Goal: Task Accomplishment & Management: Complete application form

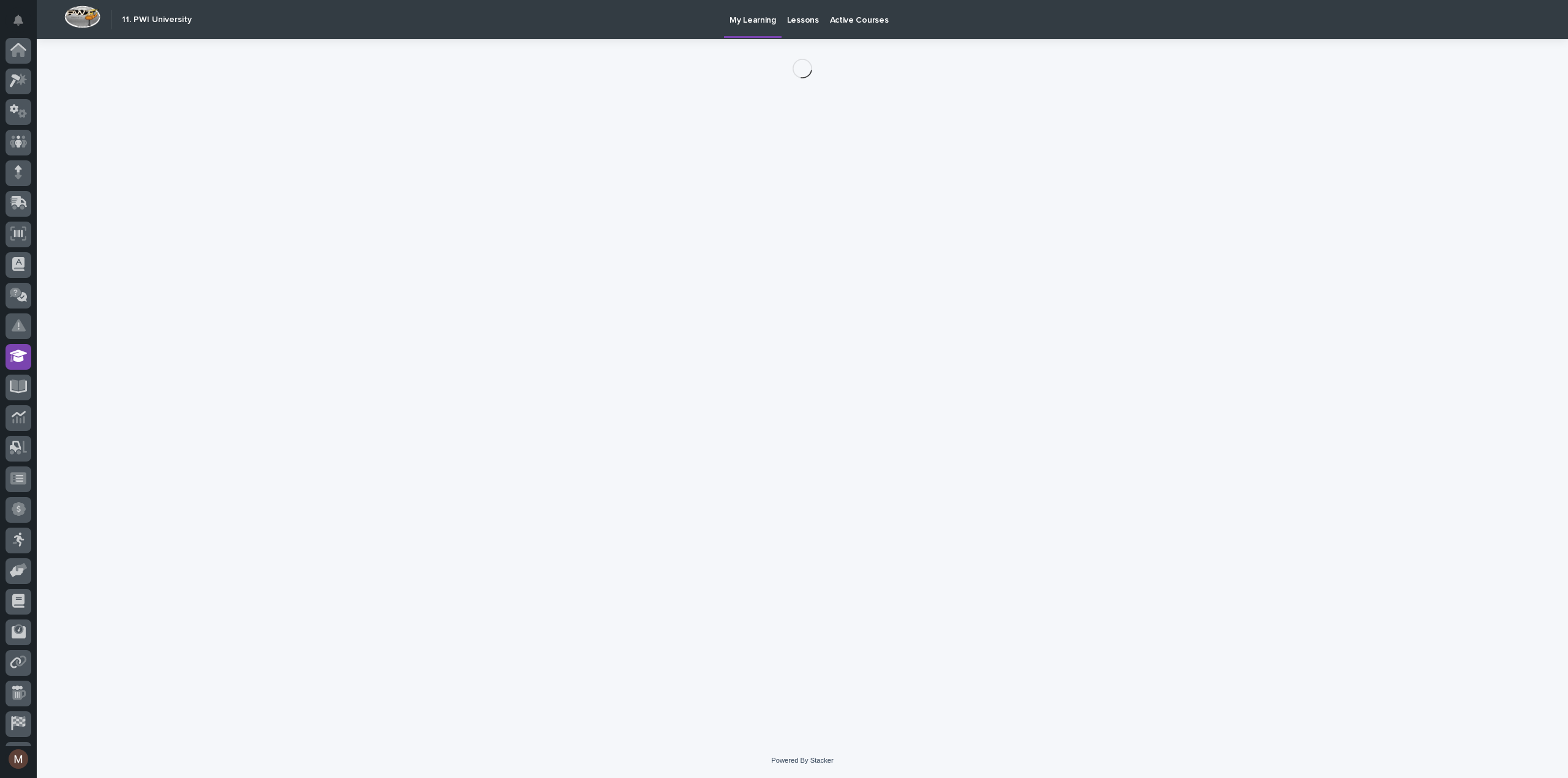
scroll to position [56, 0]
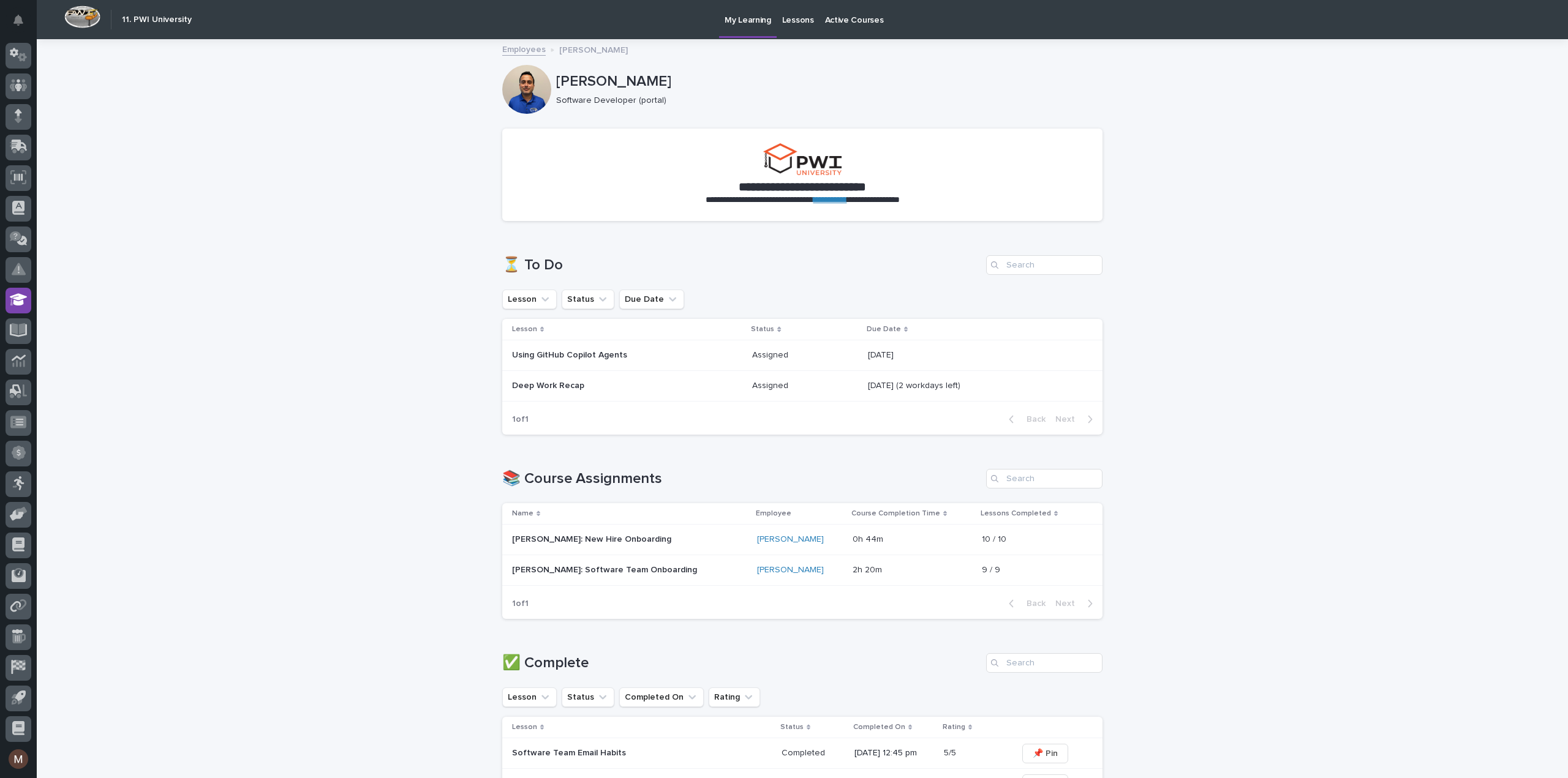
click at [563, 352] on p "Using GitHub Copilot Agents" at bounding box center [620, 355] width 214 height 10
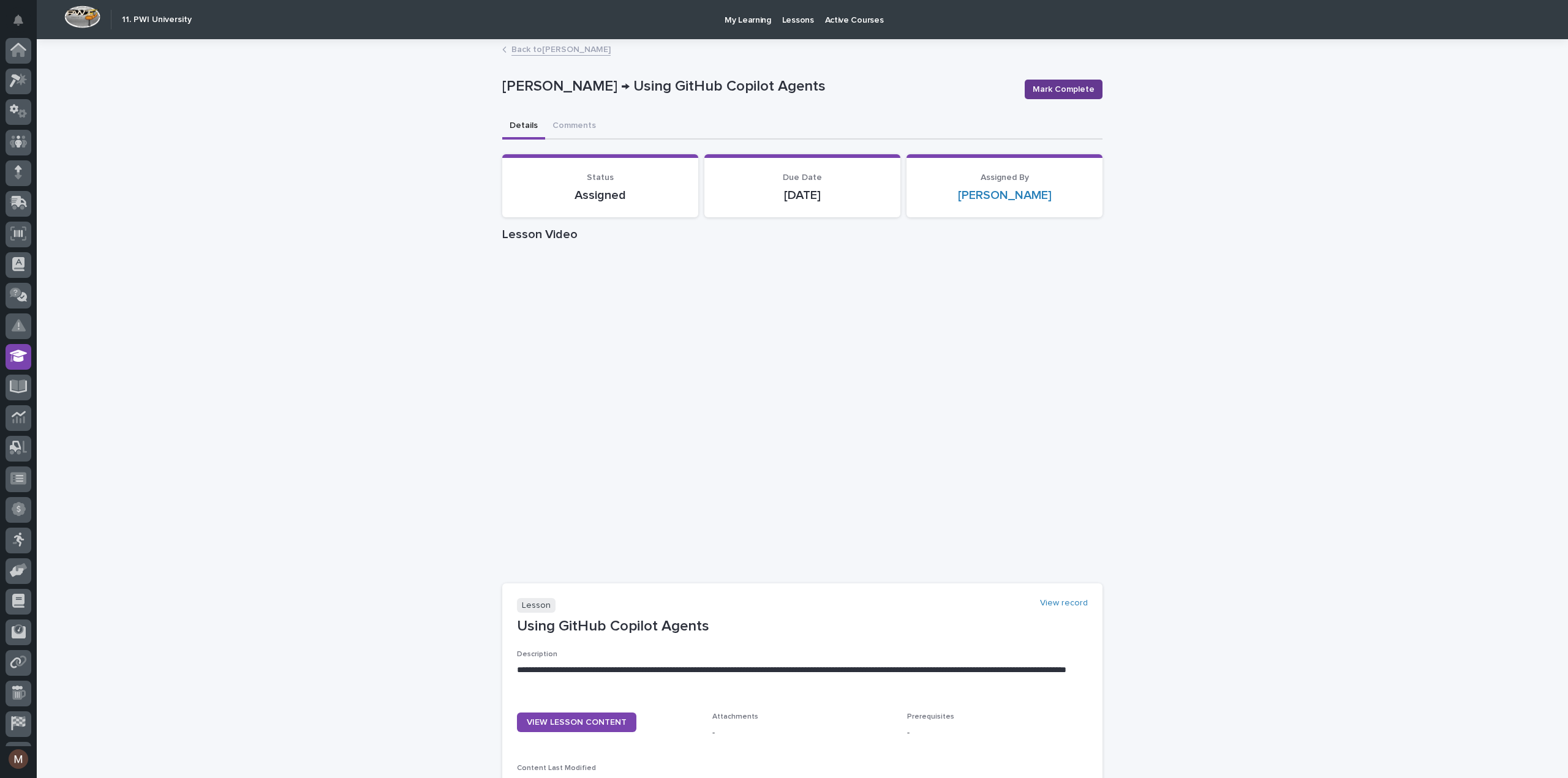
click at [1068, 87] on span "Mark Complete" at bounding box center [1064, 89] width 62 height 13
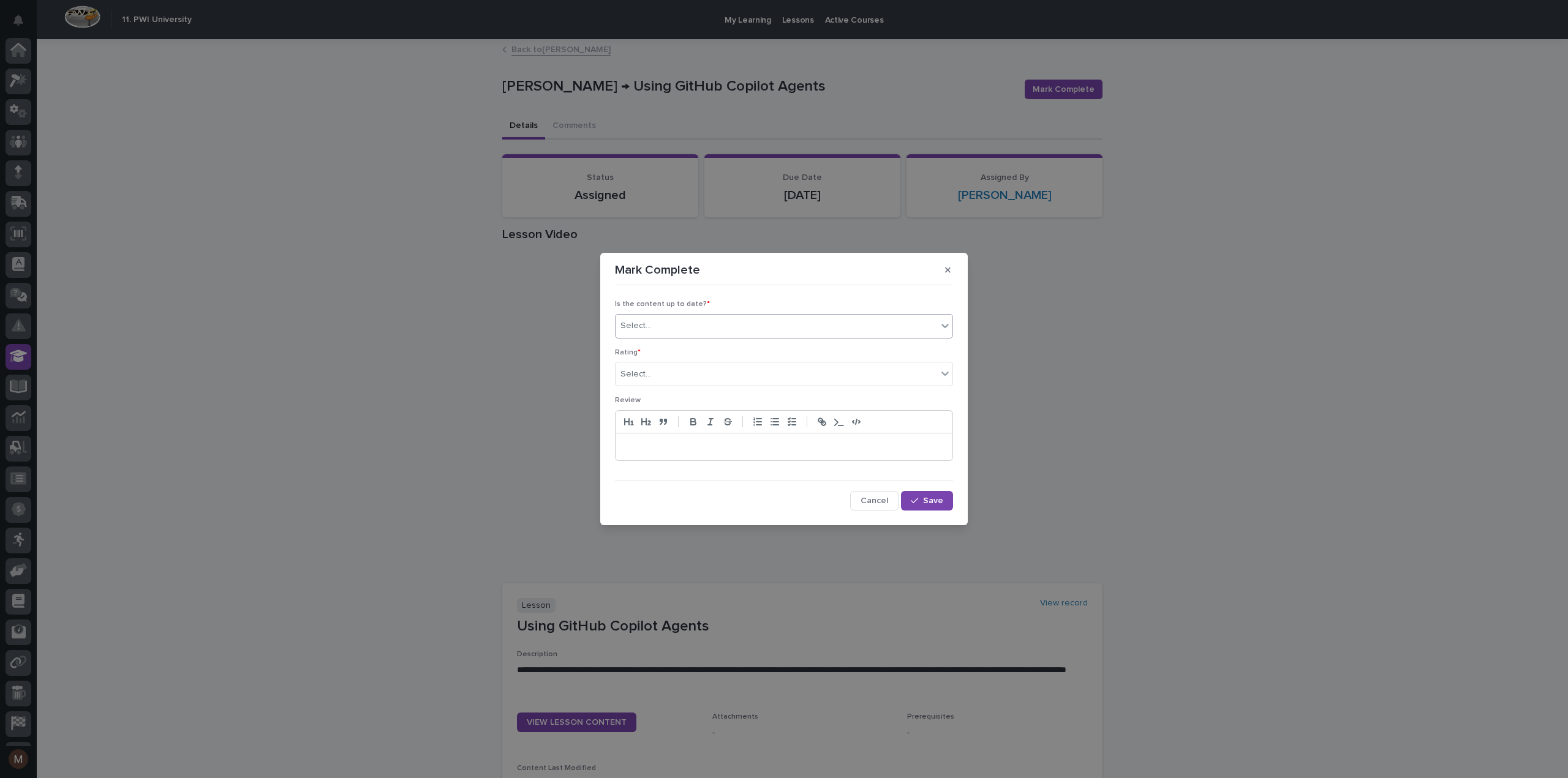
click at [741, 324] on div "Select..." at bounding box center [776, 326] width 322 height 20
click at [698, 349] on div "✔ everything is up to date" at bounding box center [784, 350] width 337 height 21
click at [699, 377] on div "Select..." at bounding box center [776, 374] width 322 height 20
click at [679, 398] on div "⭐⭐⭐⭐⭐" at bounding box center [784, 397] width 337 height 21
click at [924, 500] on span "Save" at bounding box center [933, 501] width 20 height 9
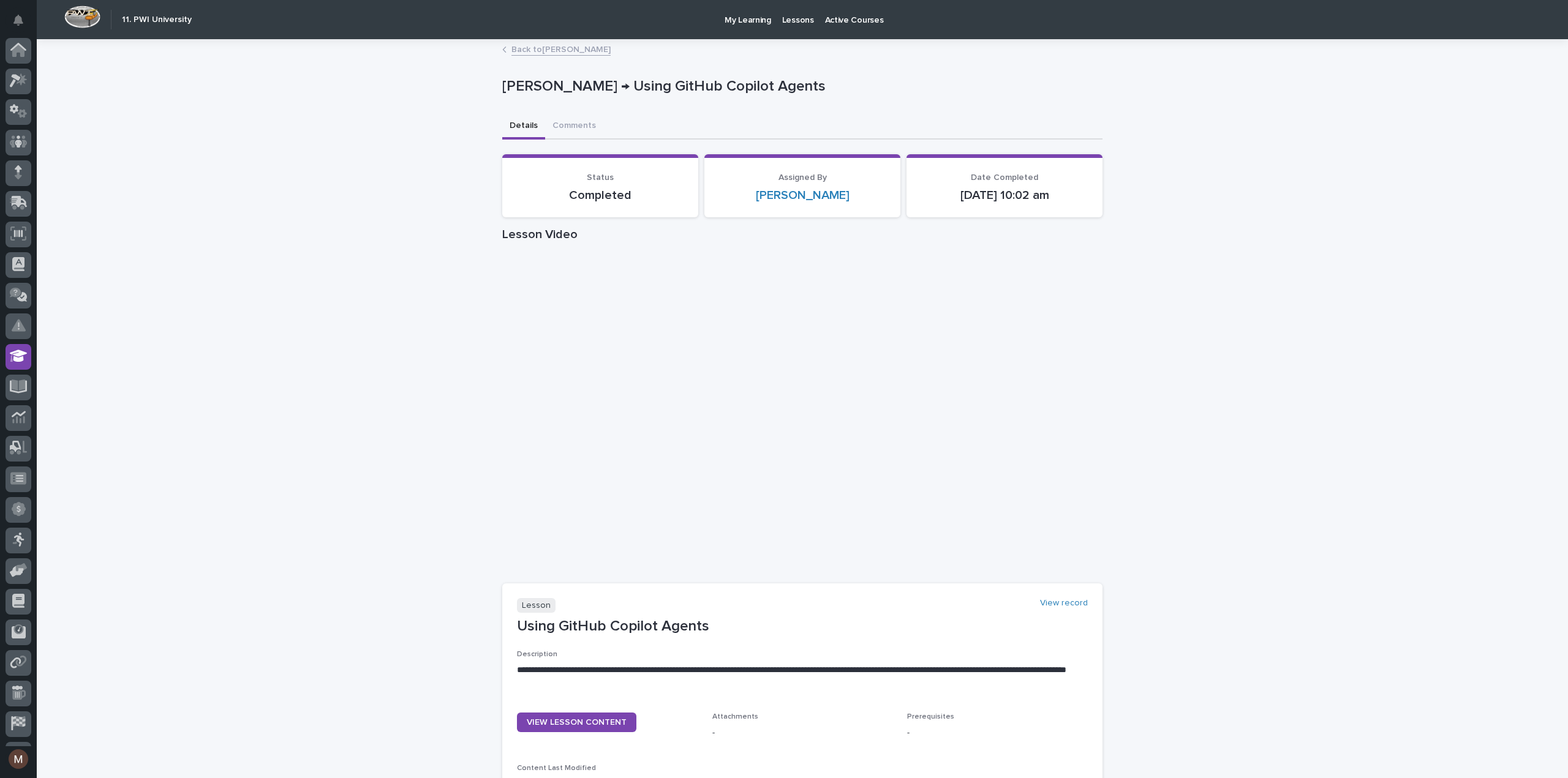
click at [543, 47] on link "Back to [PERSON_NAME]" at bounding box center [561, 48] width 99 height 14
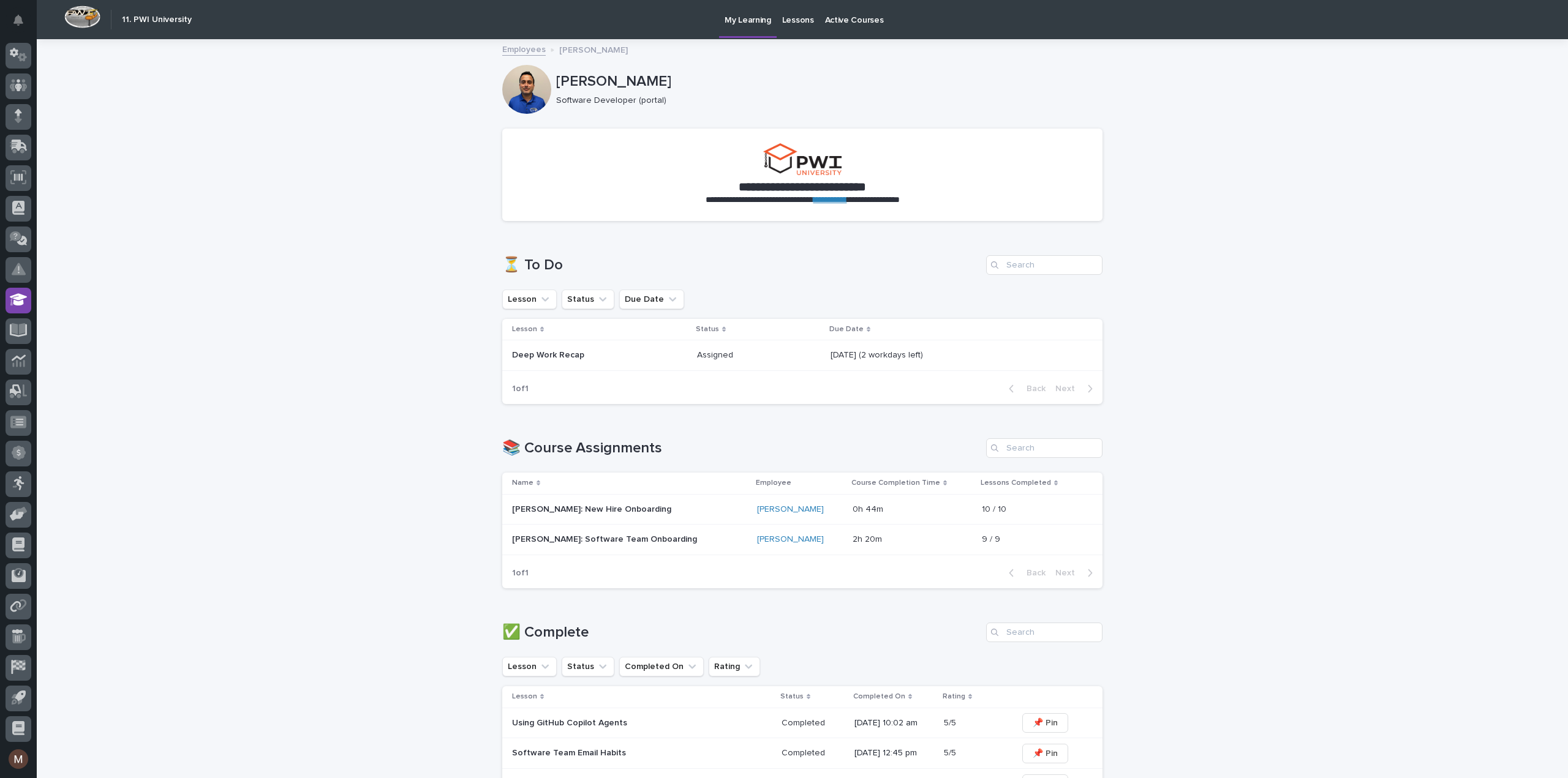
click at [560, 355] on p "Deep Work Recap" at bounding box center [600, 355] width 175 height 10
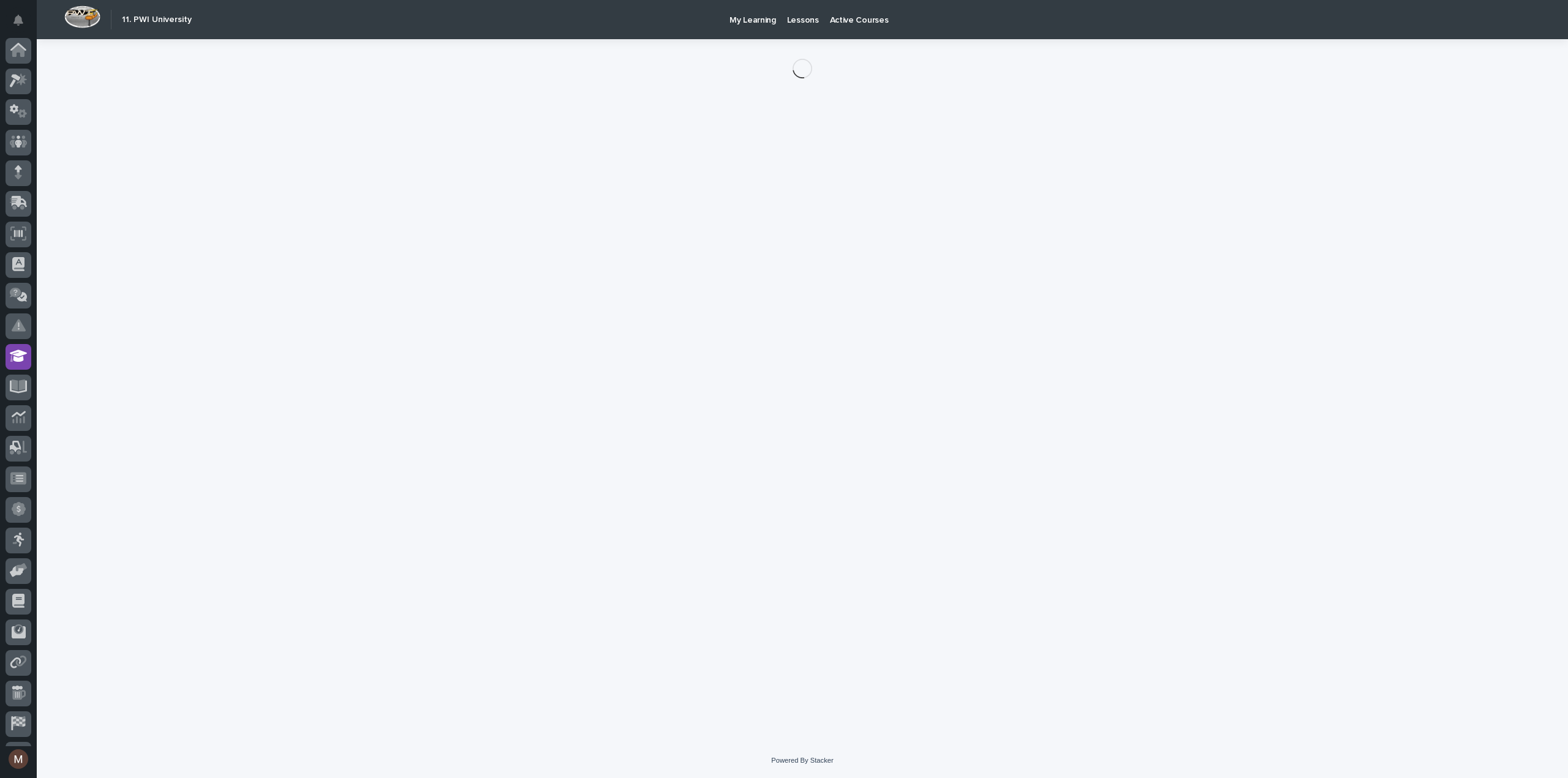
scroll to position [56, 0]
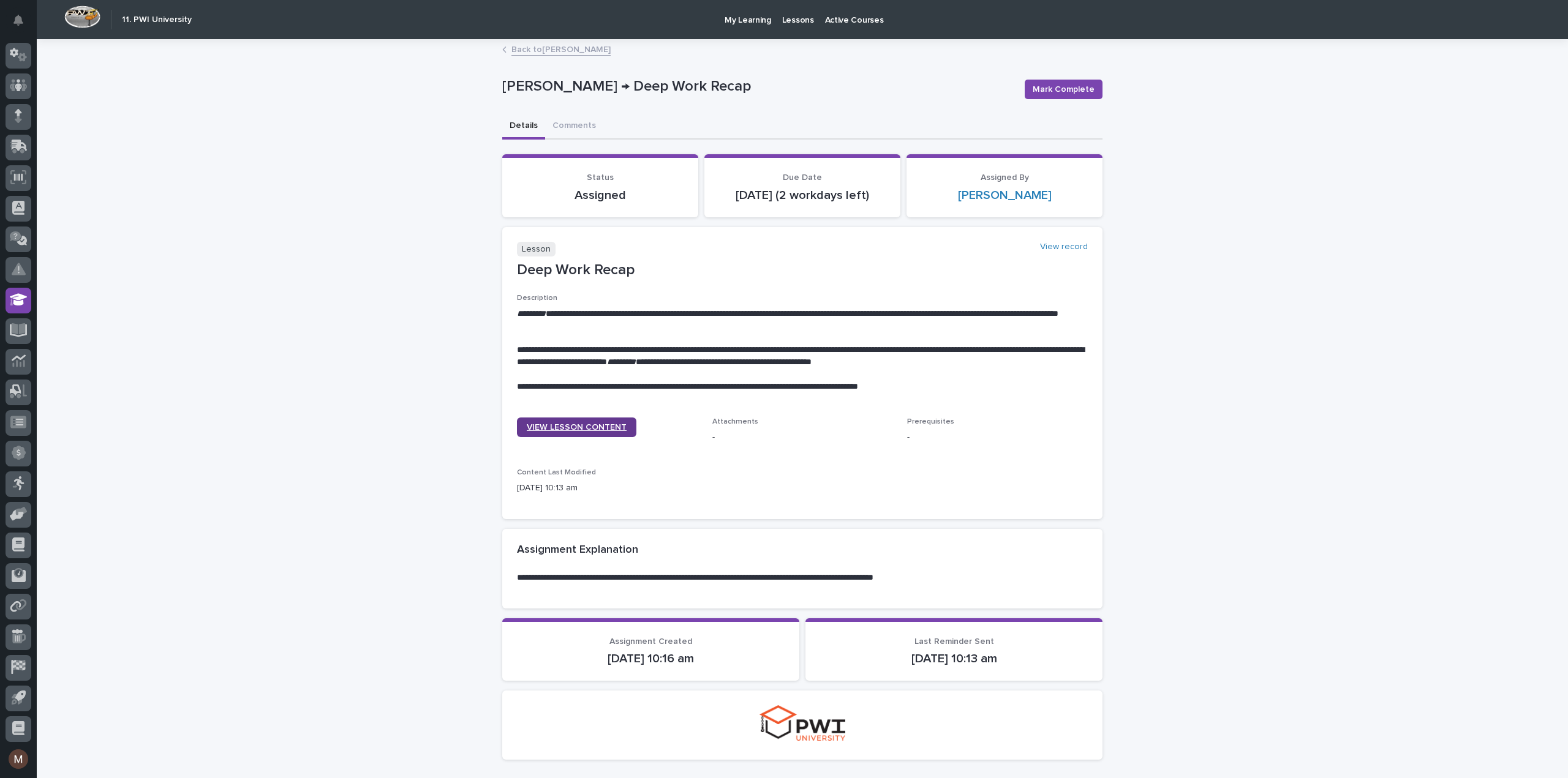
click at [576, 424] on span "VIEW LESSON CONTENT" at bounding box center [577, 428] width 100 height 9
click at [321, 227] on div "**********" at bounding box center [803, 436] width 1532 height 791
